Goal: Navigation & Orientation: Find specific page/section

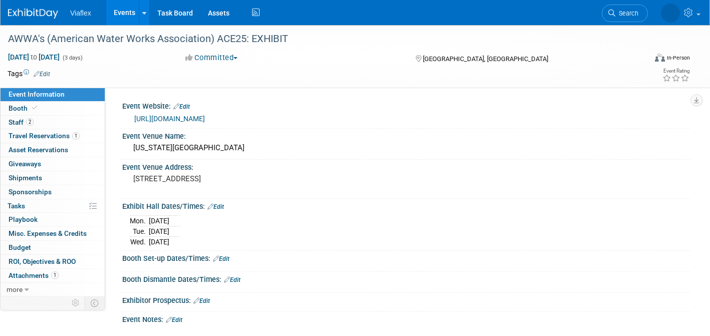
click at [126, 11] on link "Events" at bounding box center [124, 12] width 37 height 25
